Goal: Information Seeking & Learning: Learn about a topic

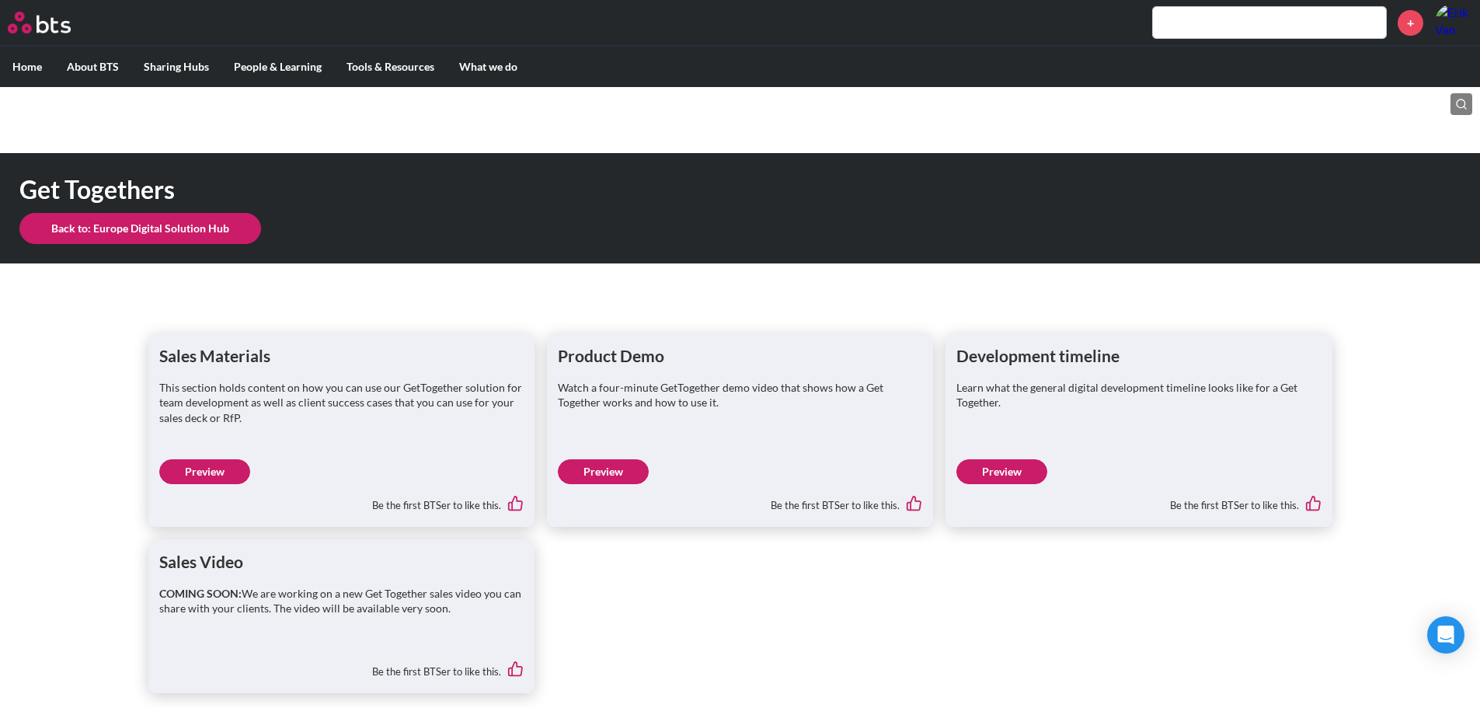
scroll to position [10, 0]
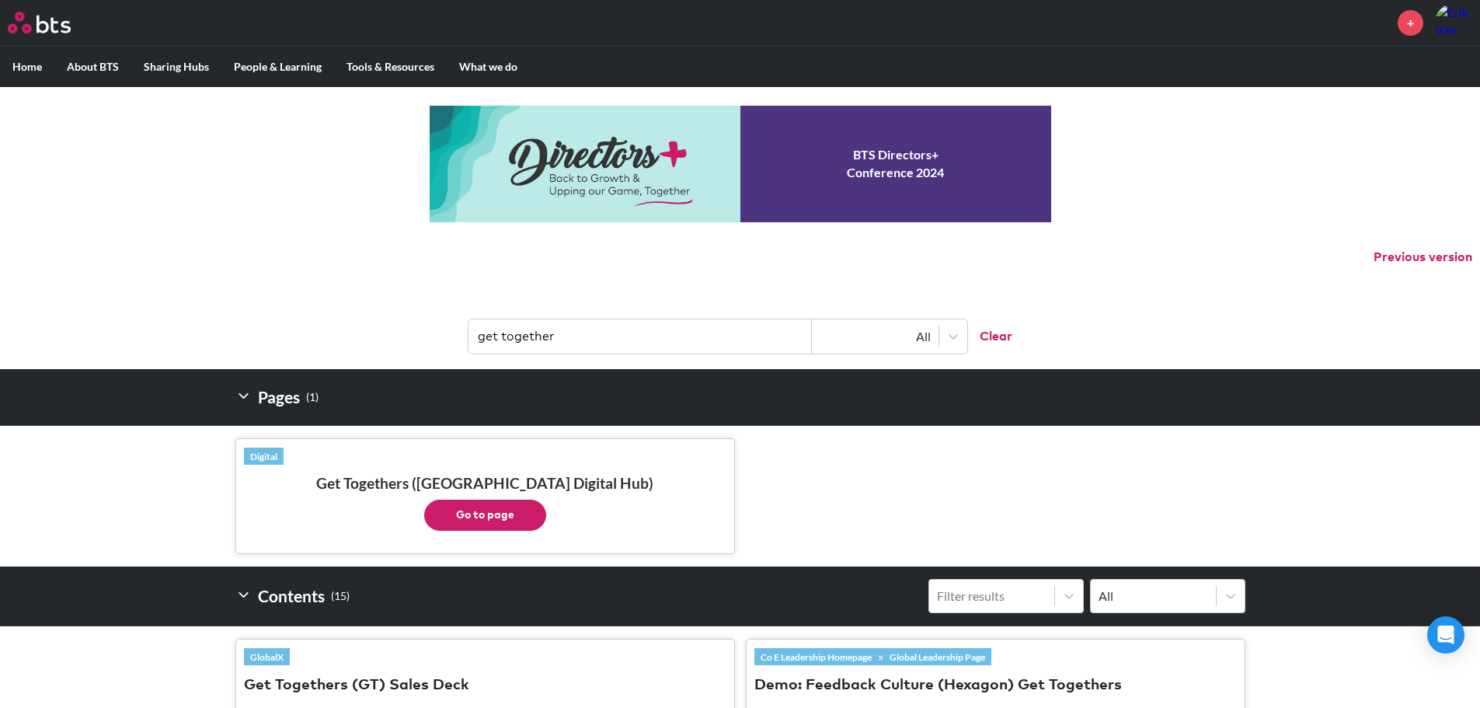
scroll to position [311, 0]
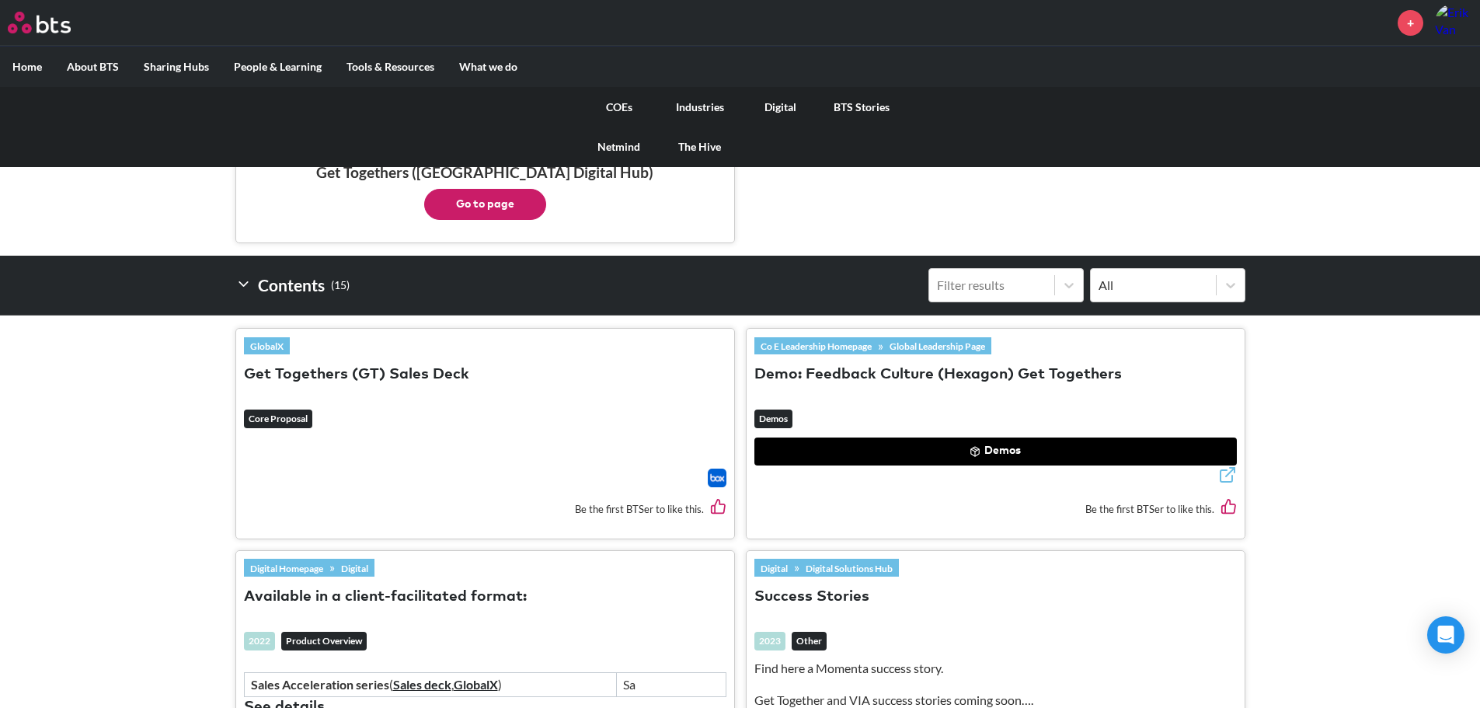
click at [517, 69] on label "What we do" at bounding box center [488, 67] width 83 height 40
click at [0, 0] on input "What we do" at bounding box center [0, 0] width 0 height 0
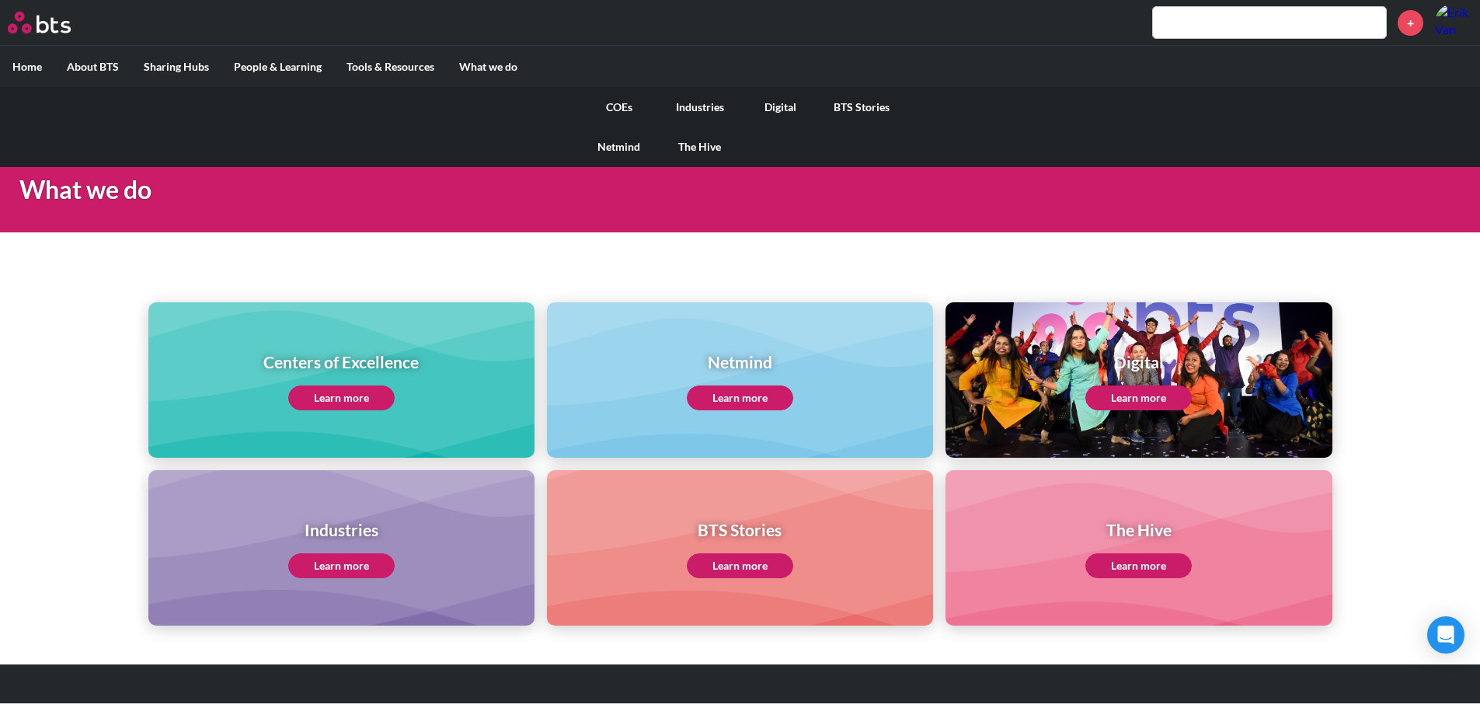
click at [626, 104] on link "COEs" at bounding box center [619, 107] width 81 height 40
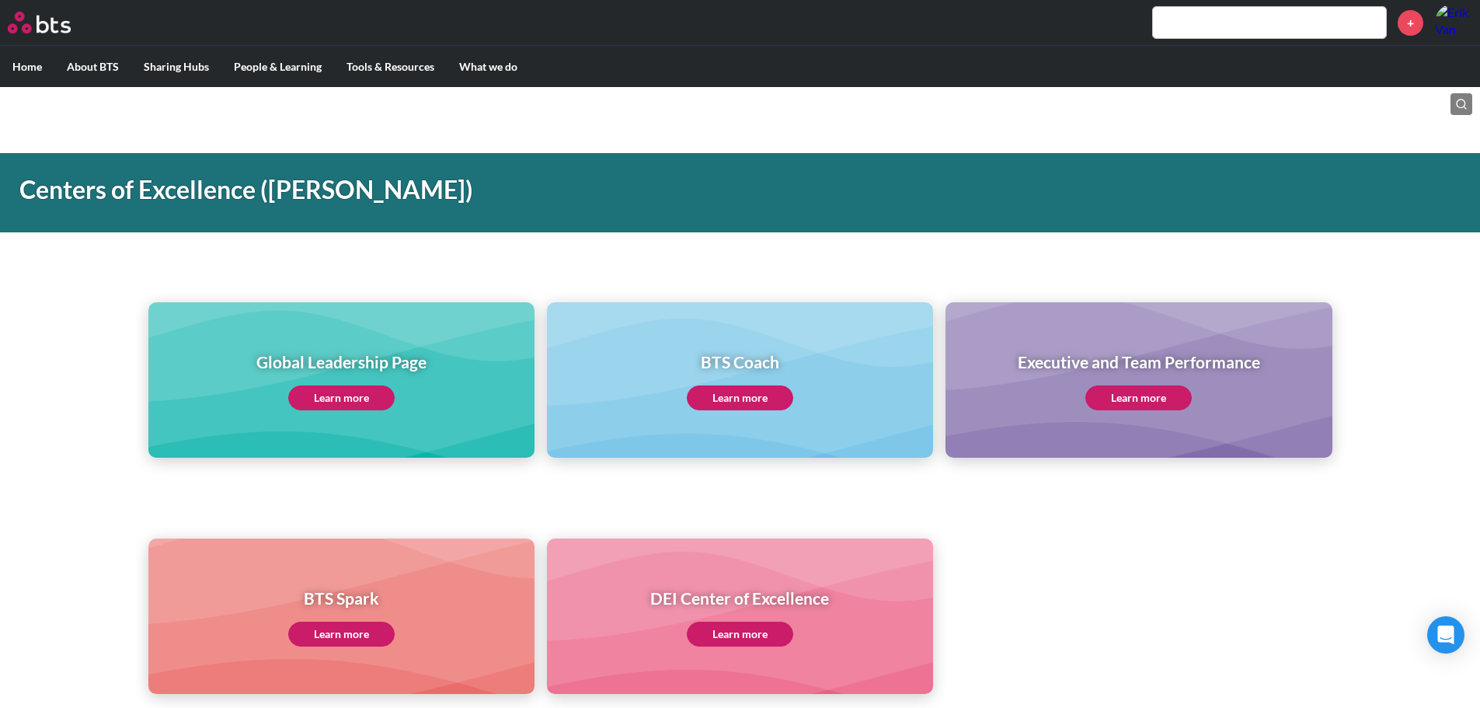
click at [367, 416] on div "Global Leadership Page Learn more" at bounding box center [341, 379] width 386 height 155
click at [373, 402] on link "Learn more" at bounding box center [341, 397] width 106 height 25
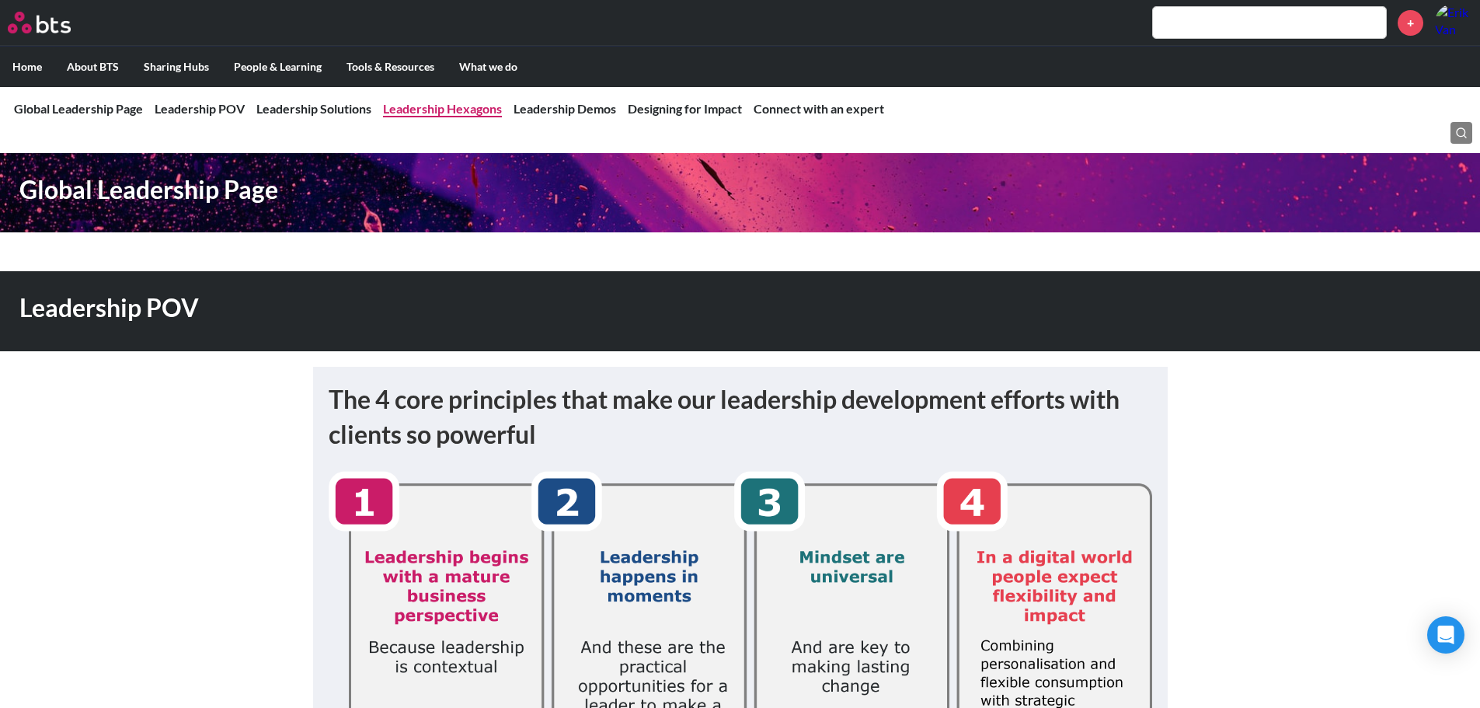
click at [421, 115] on link "Leadership Hexagons" at bounding box center [442, 108] width 119 height 15
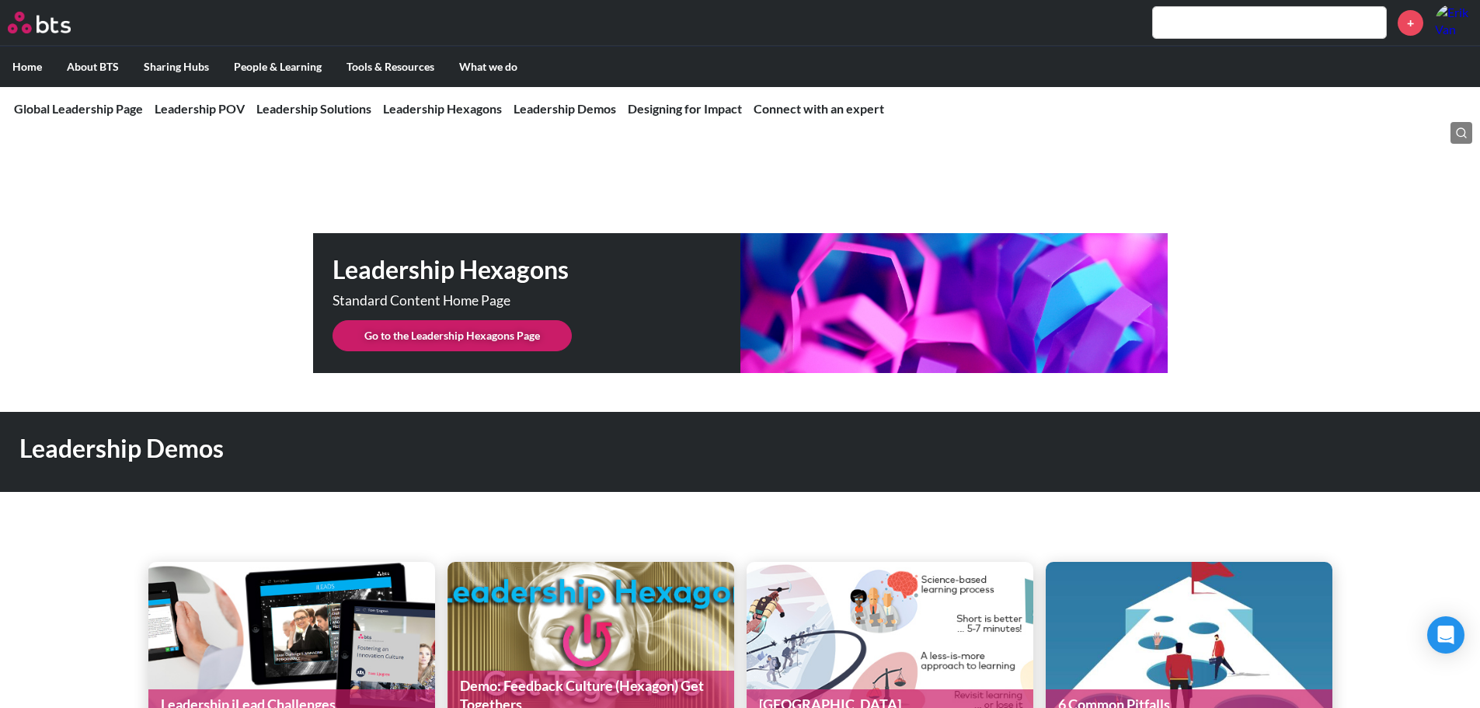
scroll to position [3892, 0]
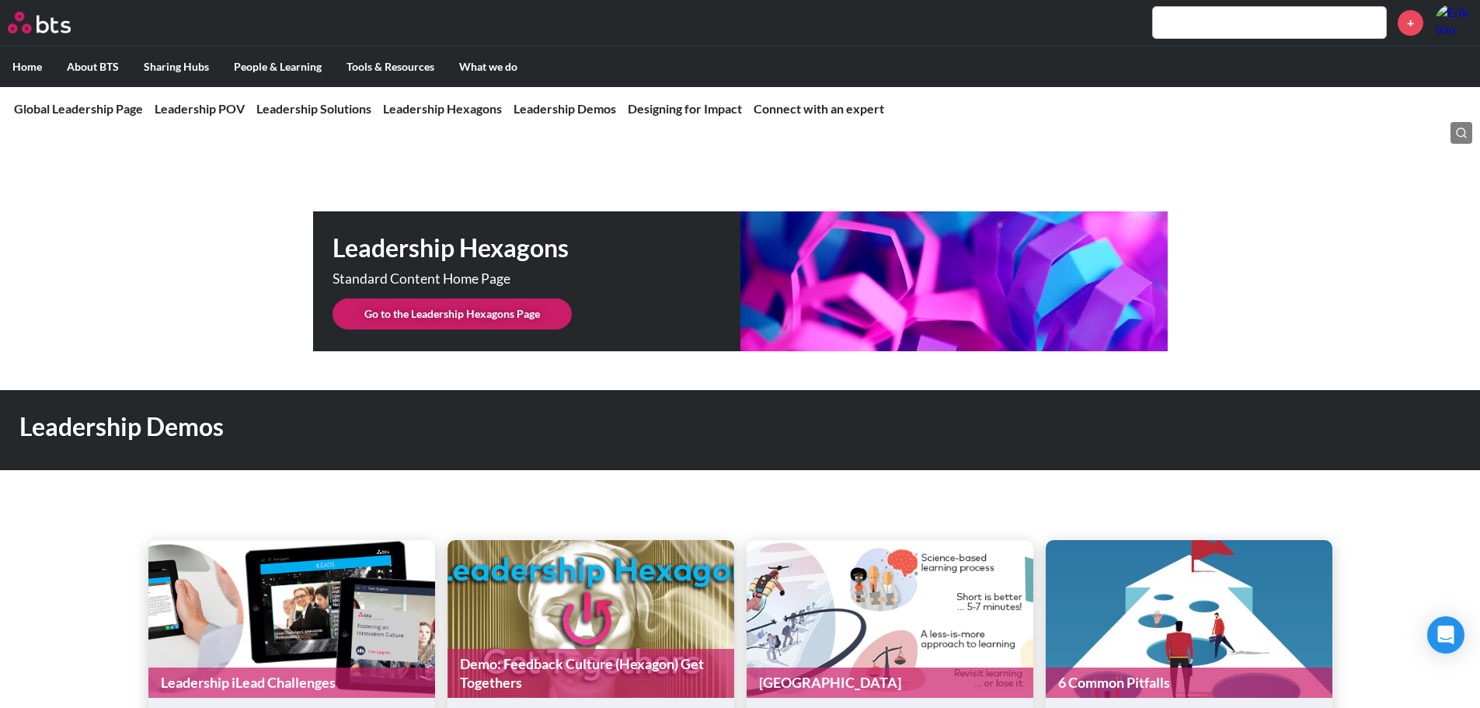
click at [412, 299] on link "Go to the Leadership Hexagons Page" at bounding box center [451, 313] width 239 height 31
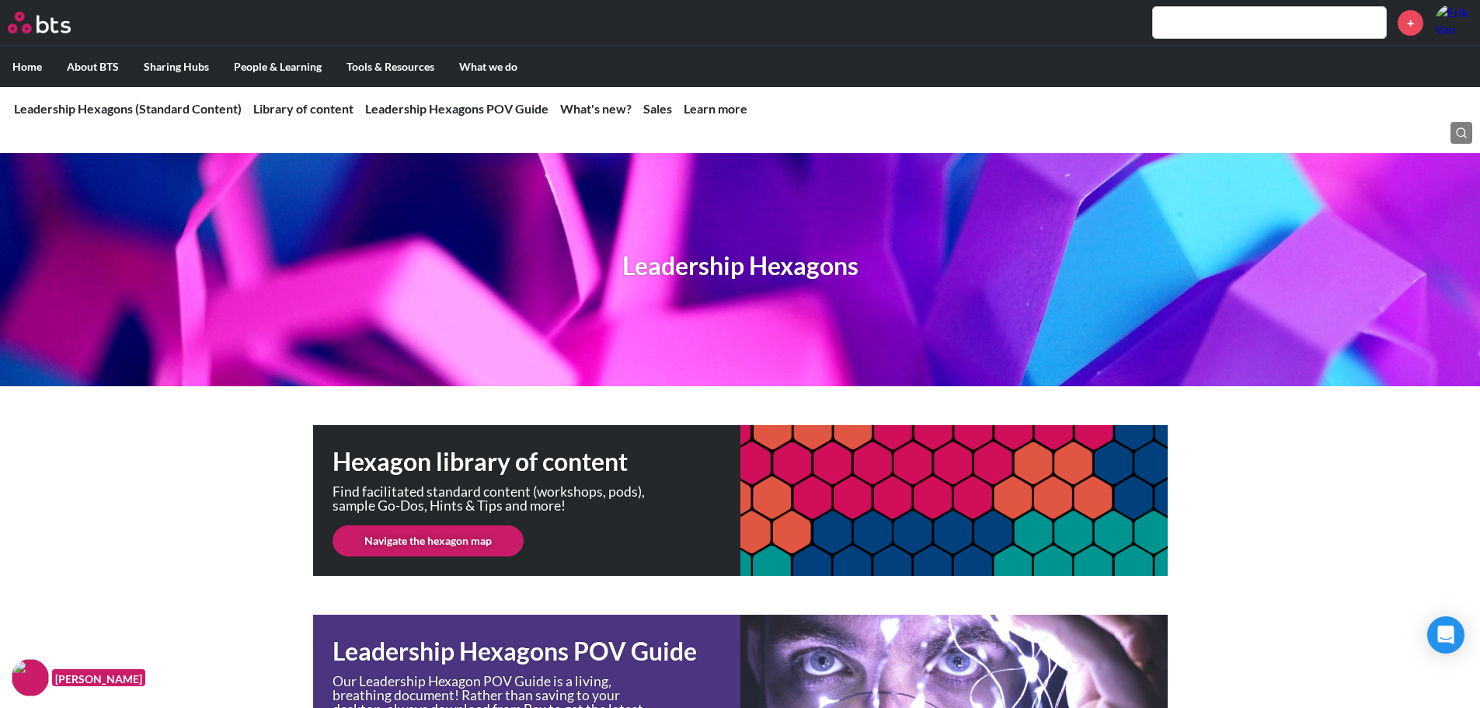
scroll to position [78, 0]
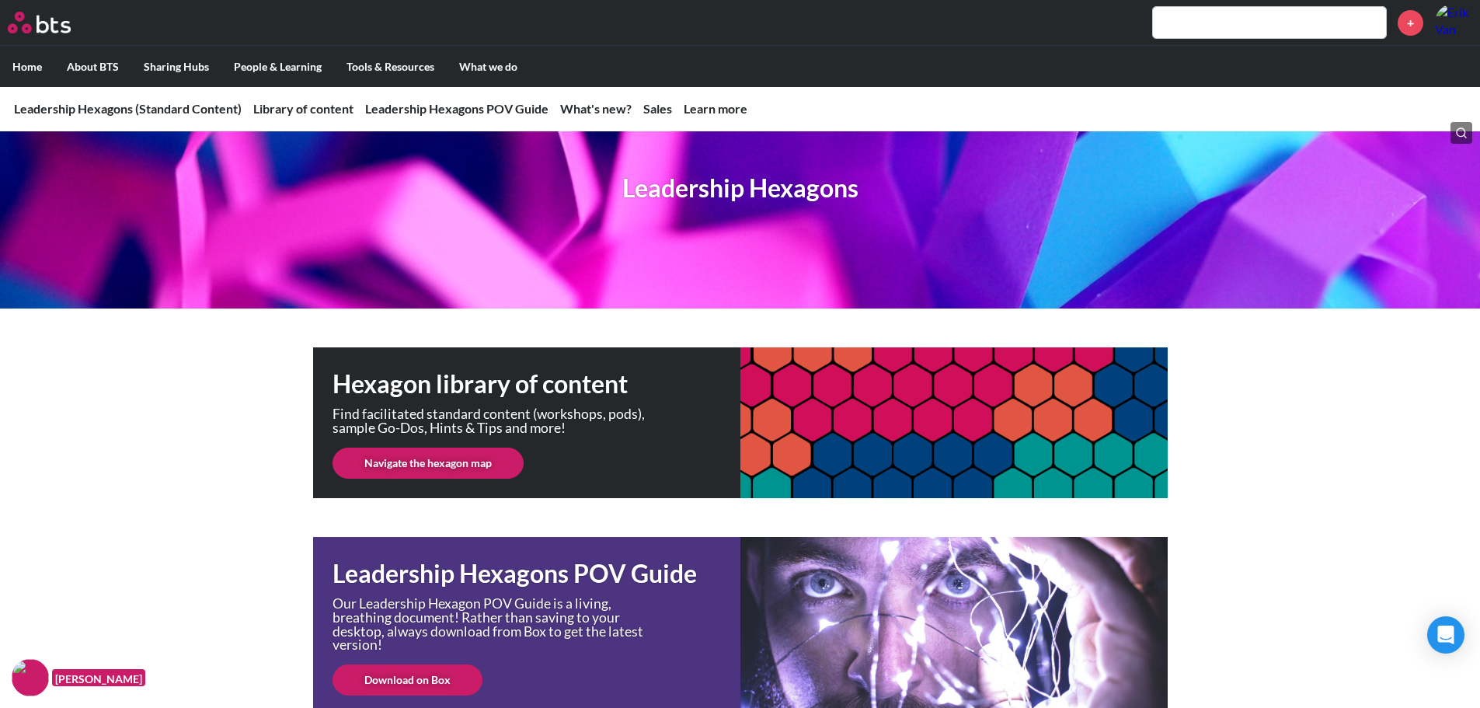
click at [453, 465] on link "Navigate the hexagon map" at bounding box center [427, 462] width 191 height 31
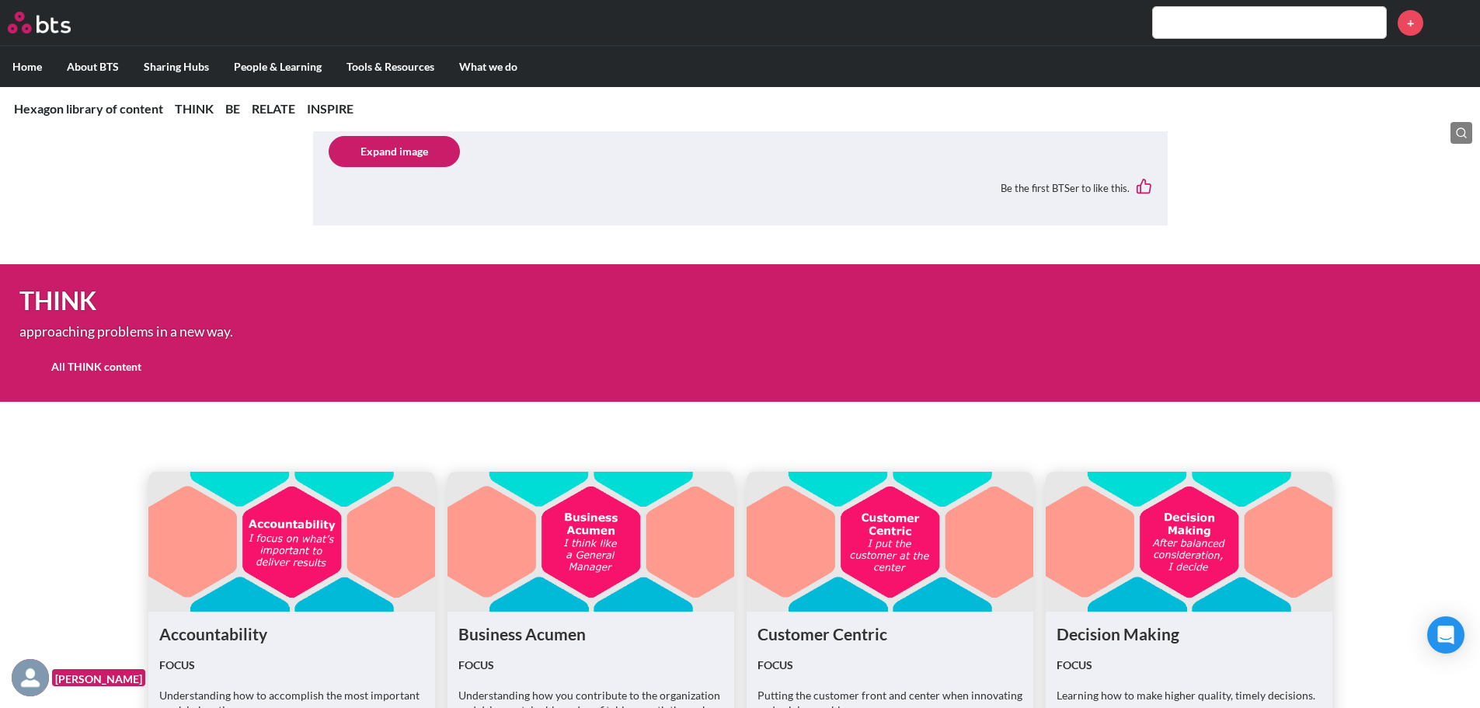
scroll to position [932, 0]
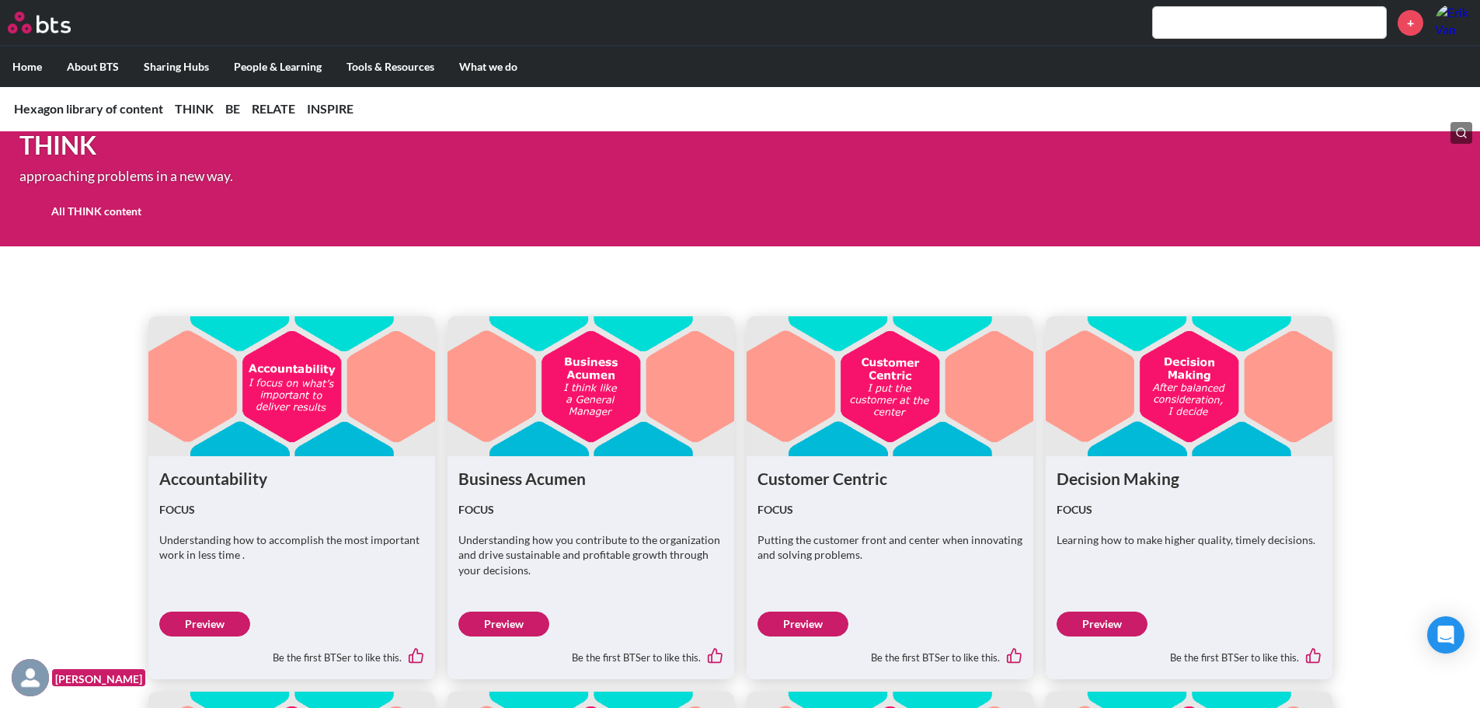
click at [209, 622] on link "Preview" at bounding box center [204, 623] width 91 height 25
